Goal: Check status: Check status

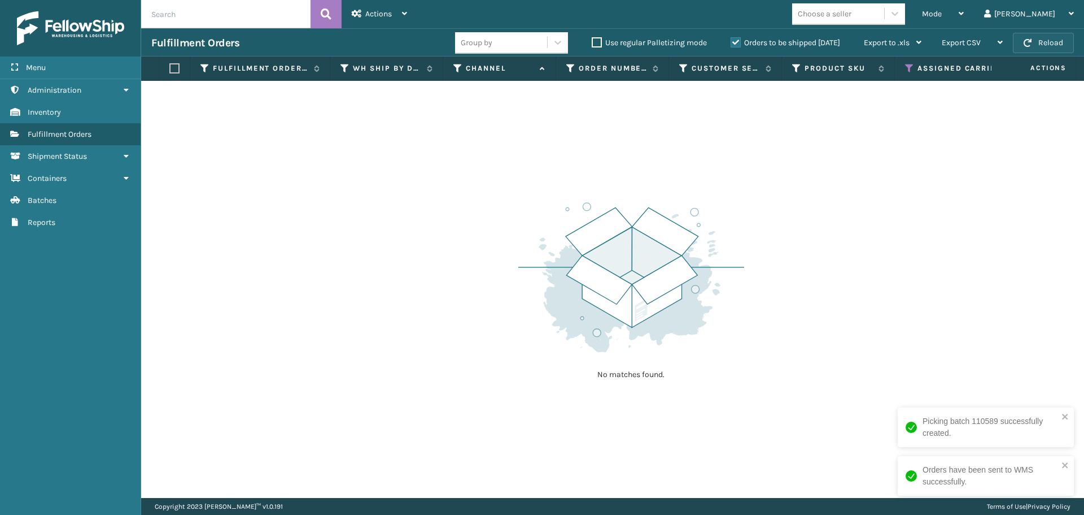
click at [1052, 47] on button "Reload" at bounding box center [1043, 43] width 61 height 20
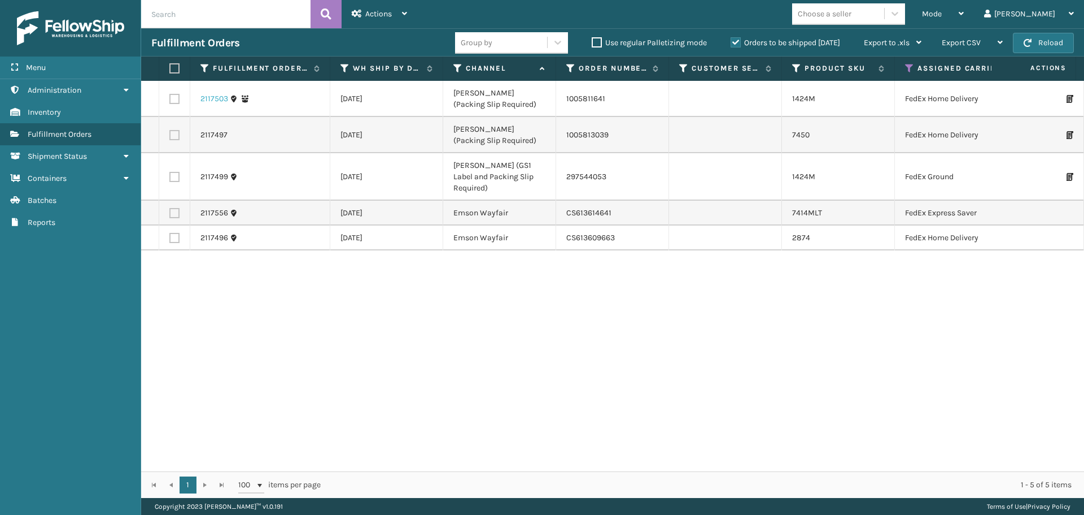
click at [208, 101] on link "2117503" at bounding box center [215, 98] width 28 height 11
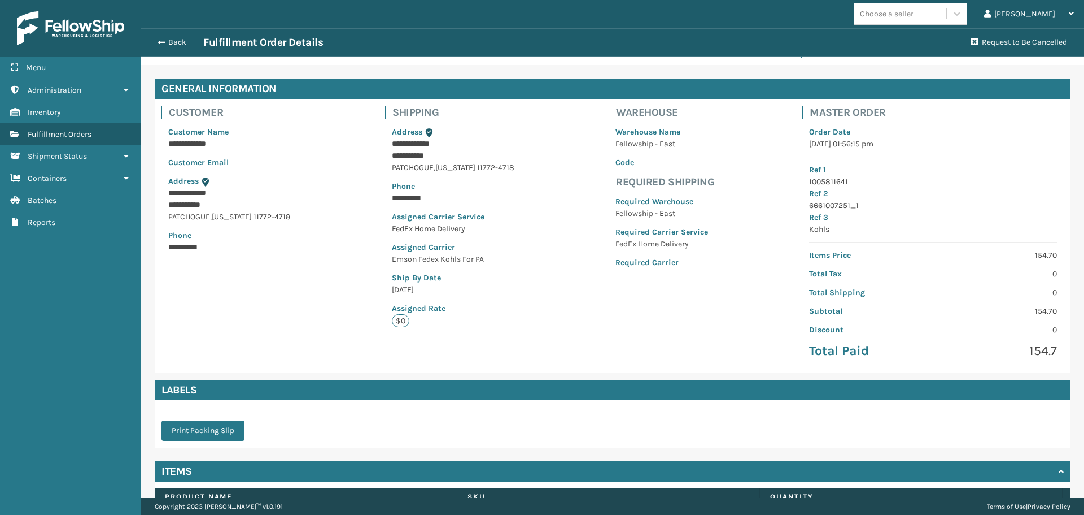
scroll to position [111, 0]
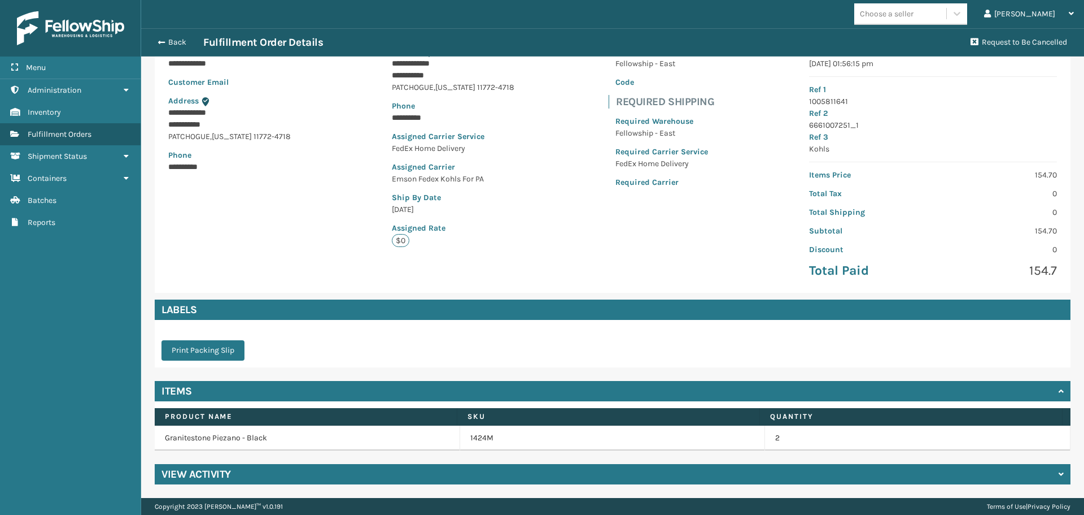
click at [220, 480] on h4 "View Activity" at bounding box center [196, 474] width 69 height 14
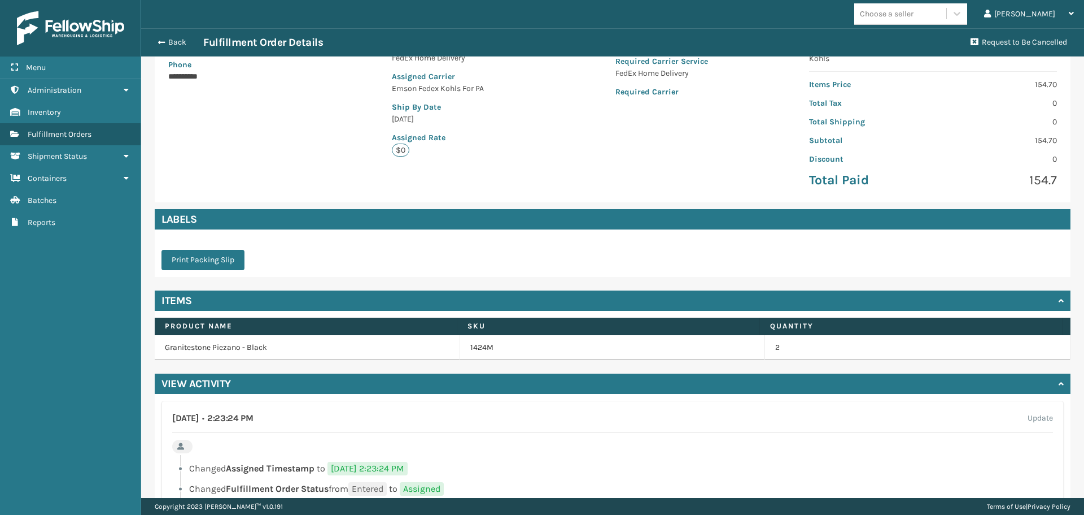
scroll to position [298, 0]
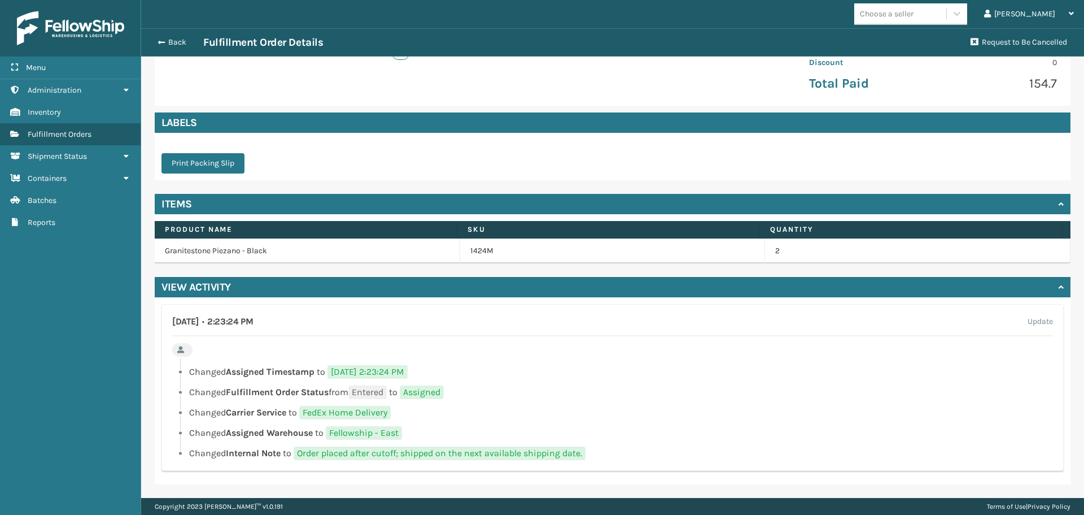
click at [169, 47] on div "Back Fulfillment Order Details" at bounding box center [557, 43] width 813 height 14
click at [172, 44] on button "Back" at bounding box center [177, 42] width 52 height 10
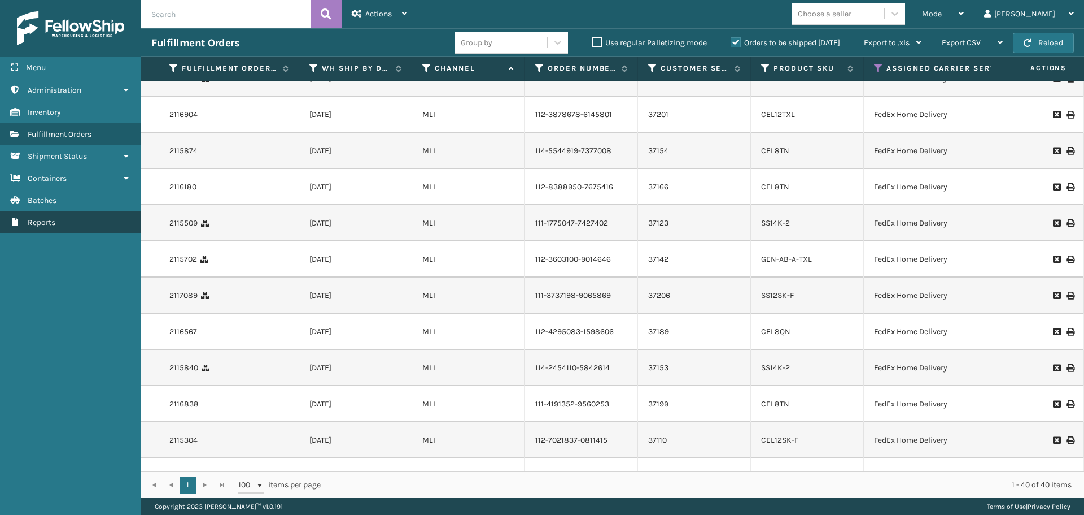
scroll to position [339, 0]
